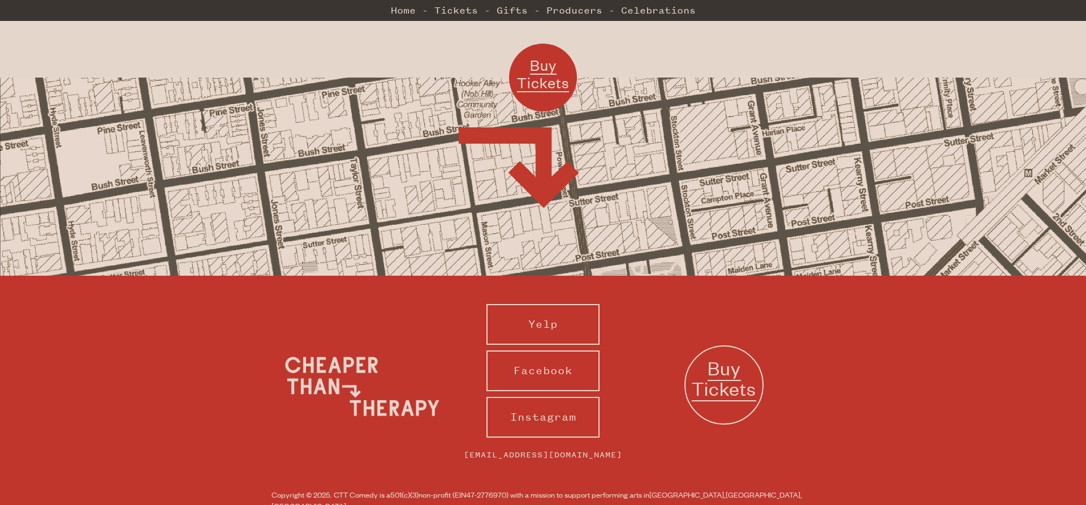
scroll to position [1097, 0]
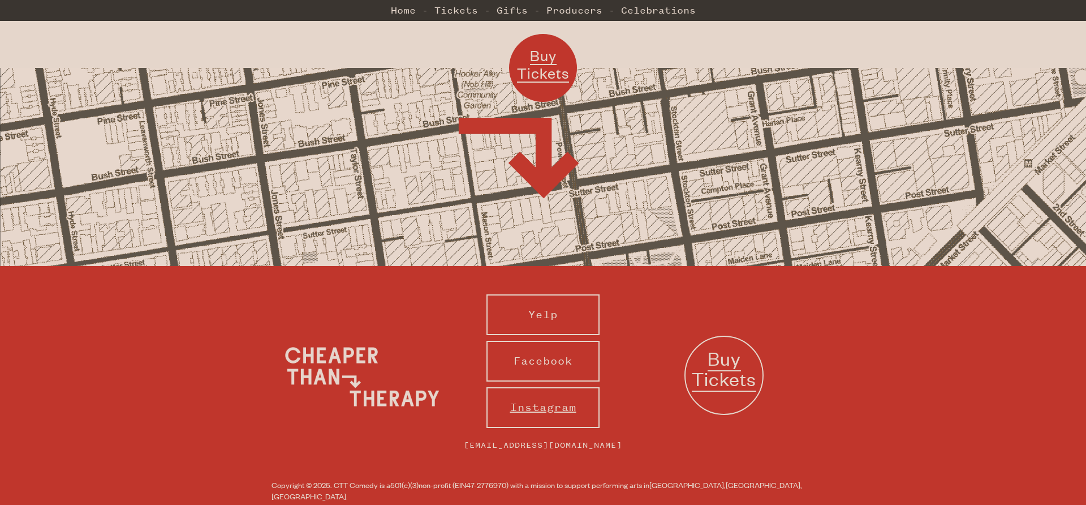
click at [574, 387] on link "Instagram" at bounding box center [542, 407] width 113 height 41
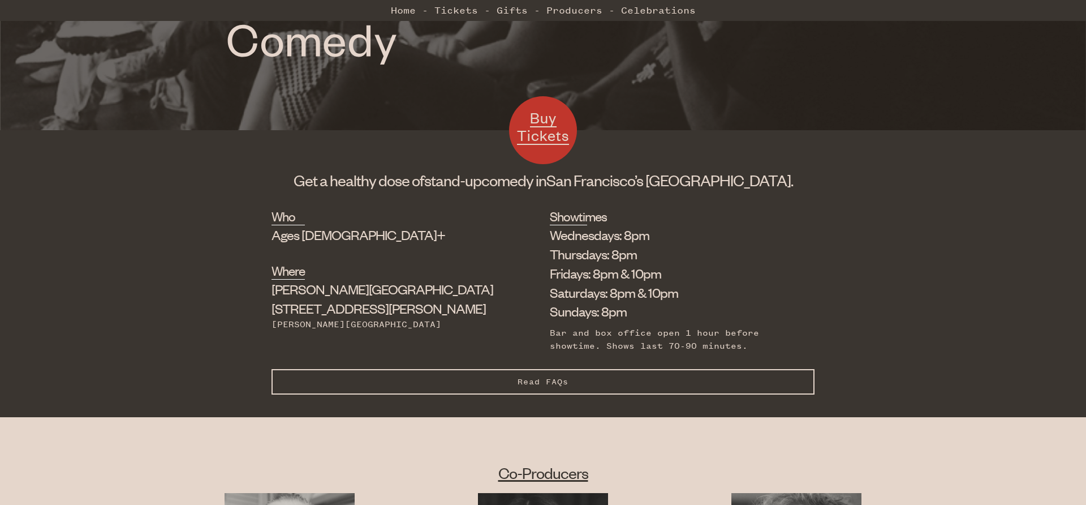
scroll to position [339, 0]
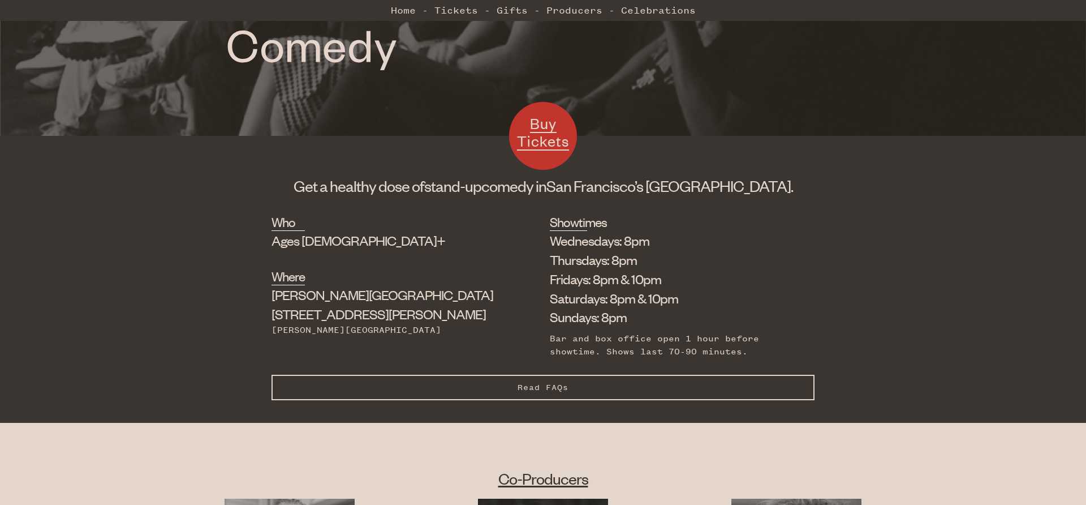
click at [556, 385] on span "Read FAQs" at bounding box center [543, 387] width 51 height 10
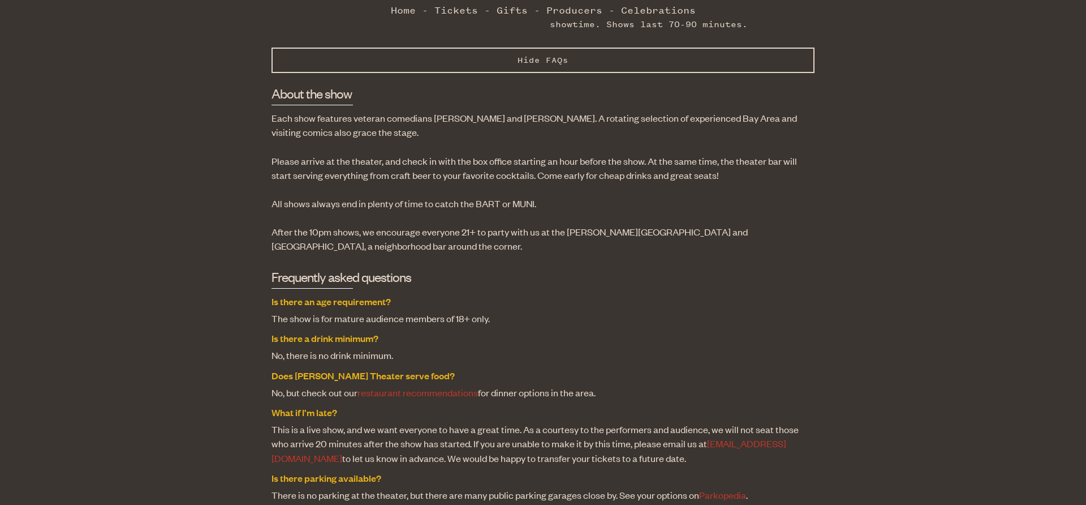
scroll to position [661, 0]
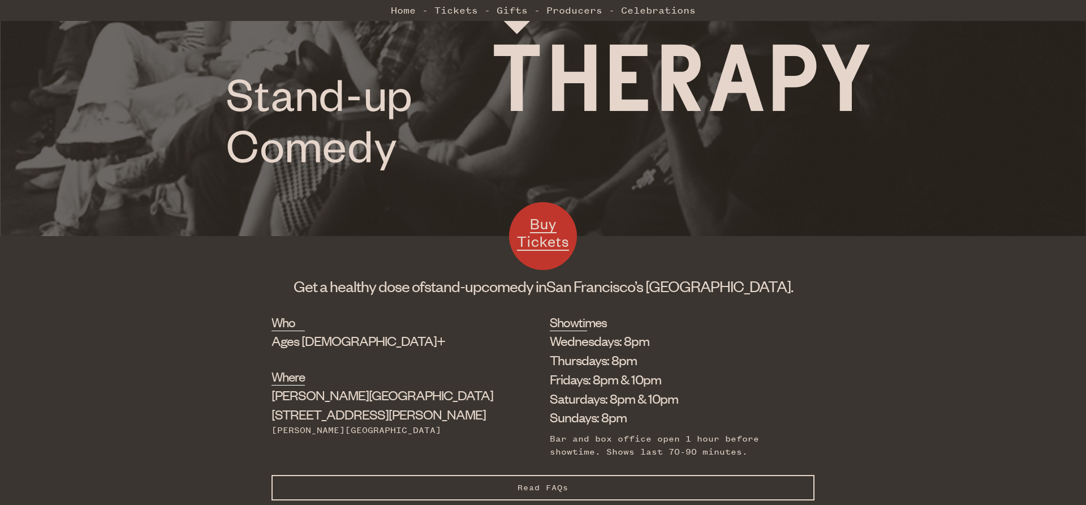
scroll to position [242, 0]
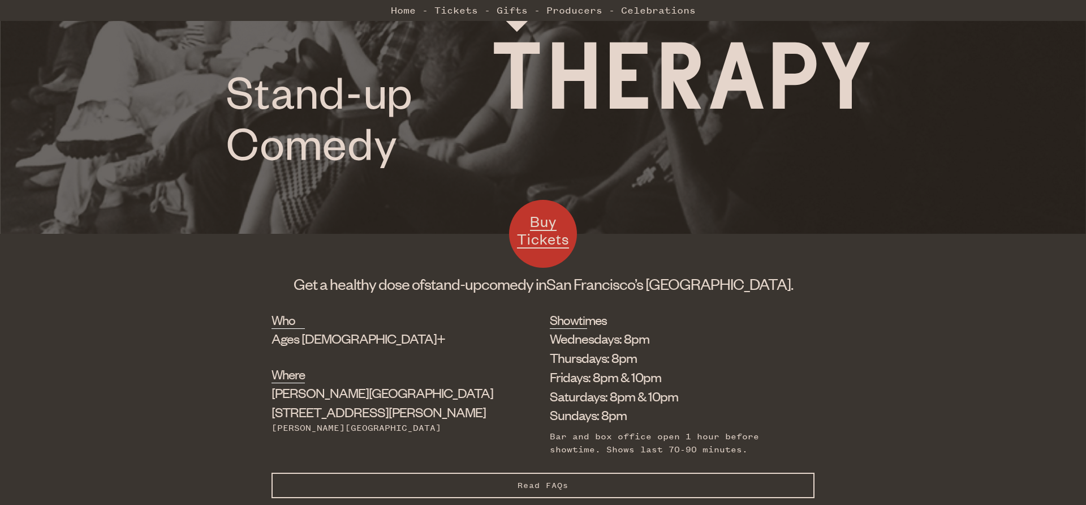
click at [546, 227] on span "Buy Tickets" at bounding box center [543, 230] width 52 height 37
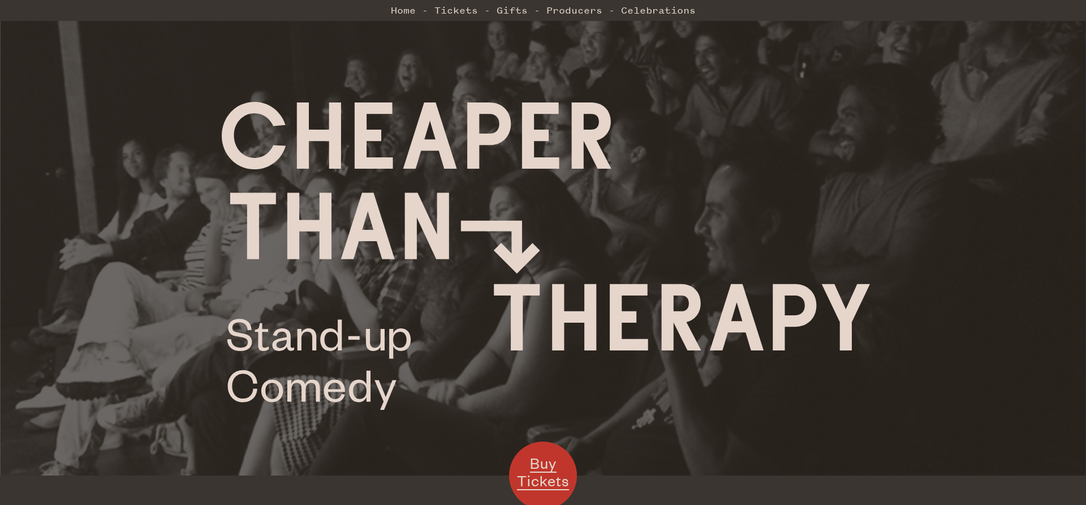
scroll to position [242, 0]
